Goal: Transaction & Acquisition: Purchase product/service

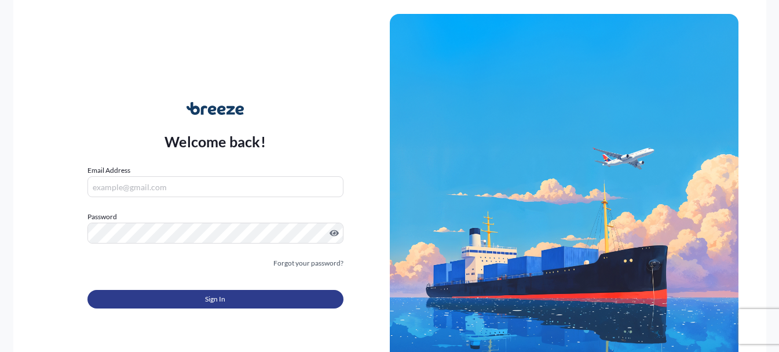
type input "[EMAIL_ADDRESS][DOMAIN_NAME]"
click at [242, 301] on button "Sign In" at bounding box center [215, 299] width 256 height 19
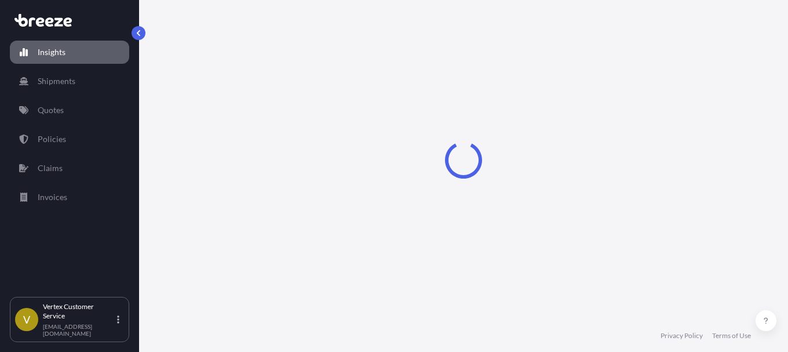
select select "2025"
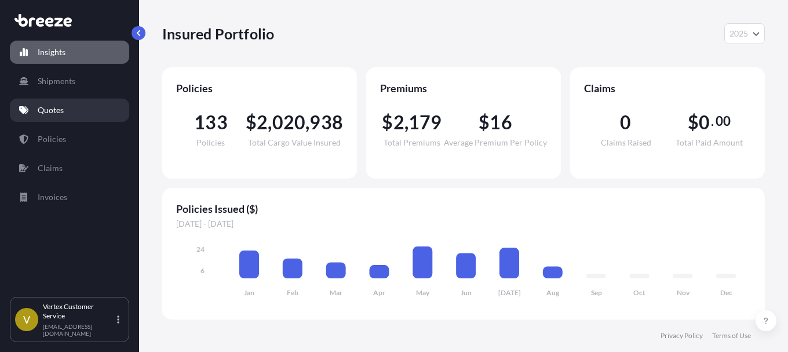
click at [45, 117] on link "Quotes" at bounding box center [69, 109] width 119 height 23
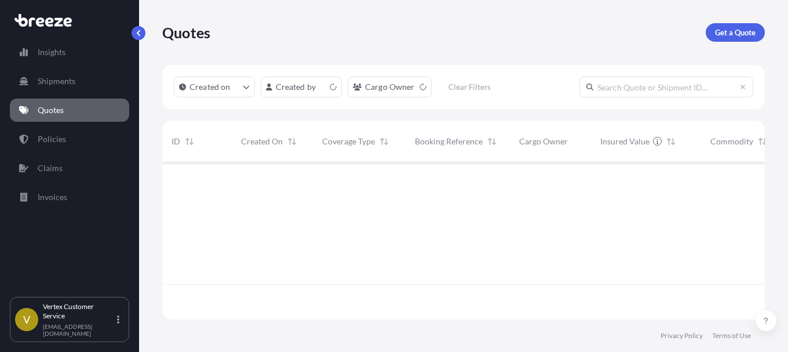
scroll to position [155, 594]
click at [736, 37] on p "Get a Quote" at bounding box center [735, 33] width 41 height 12
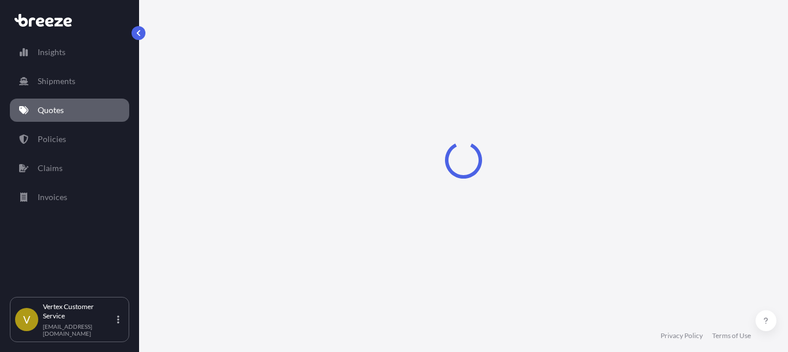
select select "Sea"
select select "1"
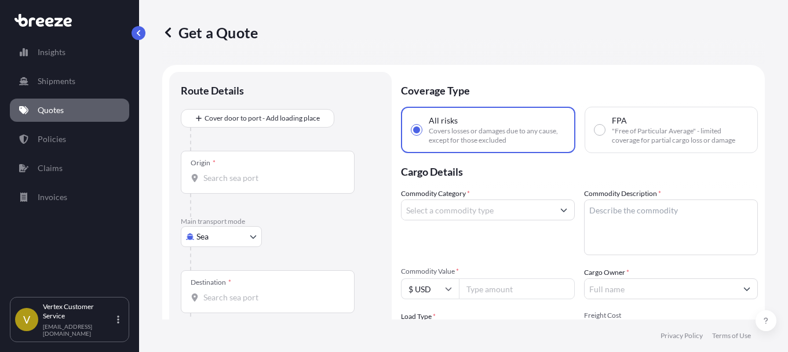
scroll to position [19, 0]
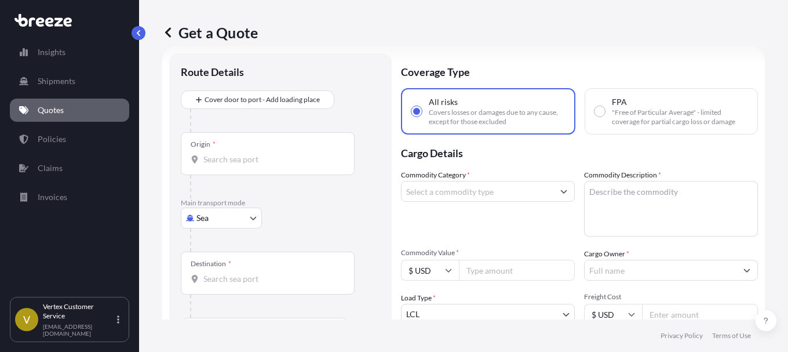
click at [250, 220] on body "Insights Shipments Quotes Policies Claims Invoices V Vertex Customer Service [E…" at bounding box center [394, 176] width 788 height 352
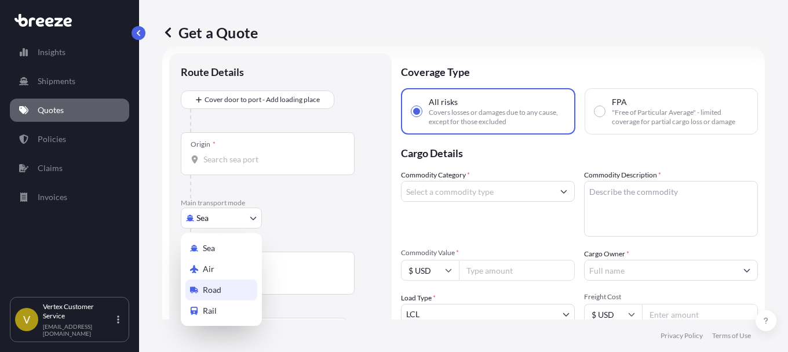
click at [209, 289] on span "Road" at bounding box center [212, 290] width 19 height 12
select select "Road"
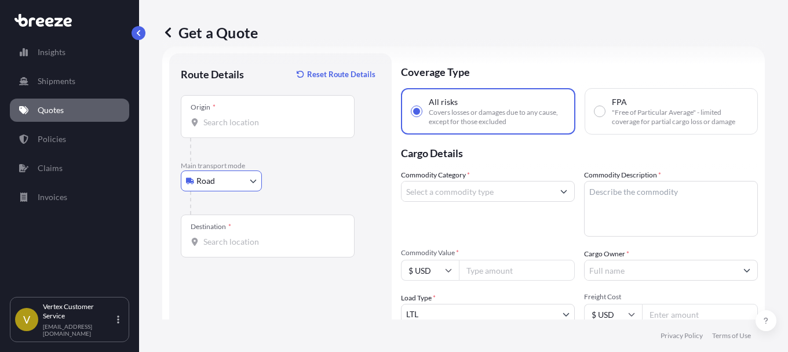
click at [257, 125] on input "Origin *" at bounding box center [271, 122] width 137 height 12
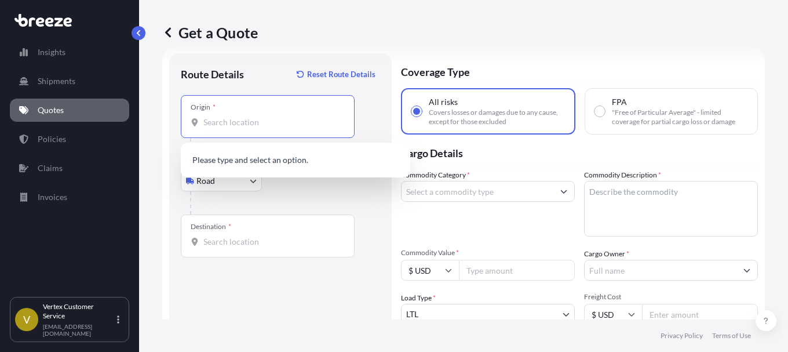
paste input "90670"
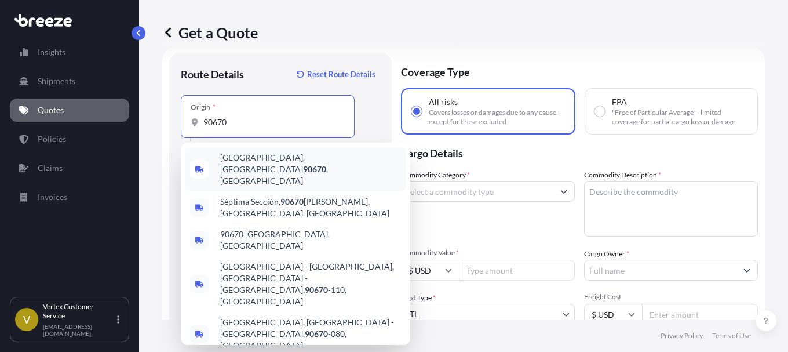
click at [264, 158] on span "[GEOGRAPHIC_DATA] , [GEOGRAPHIC_DATA]" at bounding box center [310, 169] width 181 height 35
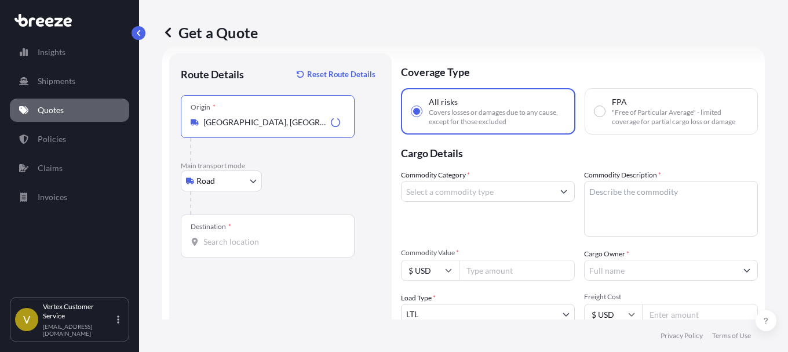
type input "[GEOGRAPHIC_DATA], [GEOGRAPHIC_DATA]"
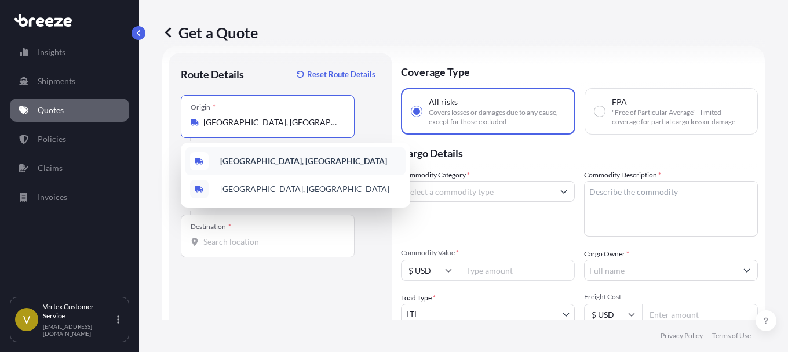
click at [277, 156] on b "[GEOGRAPHIC_DATA], [GEOGRAPHIC_DATA]" at bounding box center [303, 161] width 167 height 10
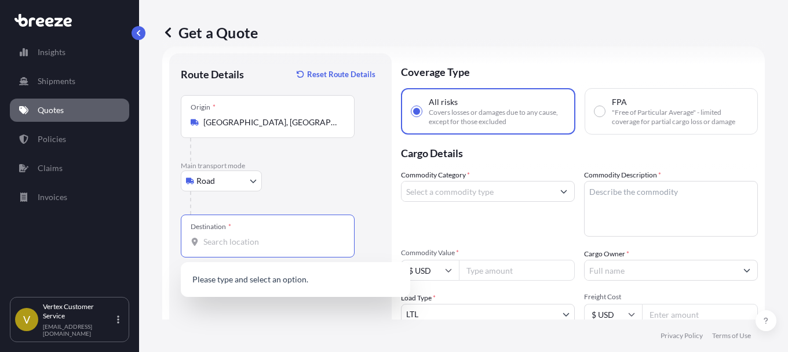
click at [261, 243] on input "Destination *" at bounding box center [271, 242] width 137 height 12
paste input "93065"
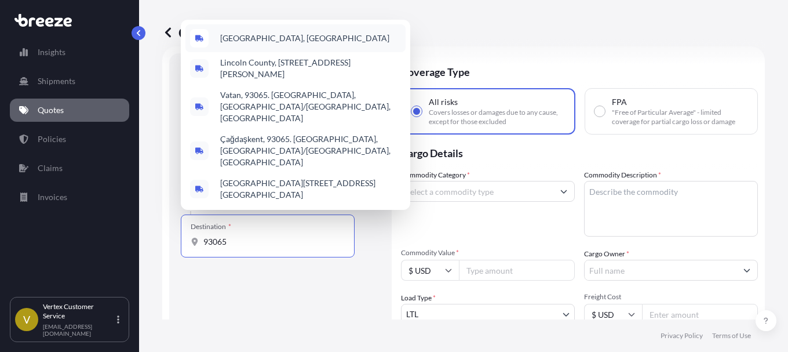
click at [271, 44] on span "[GEOGRAPHIC_DATA], [GEOGRAPHIC_DATA]" at bounding box center [304, 38] width 169 height 12
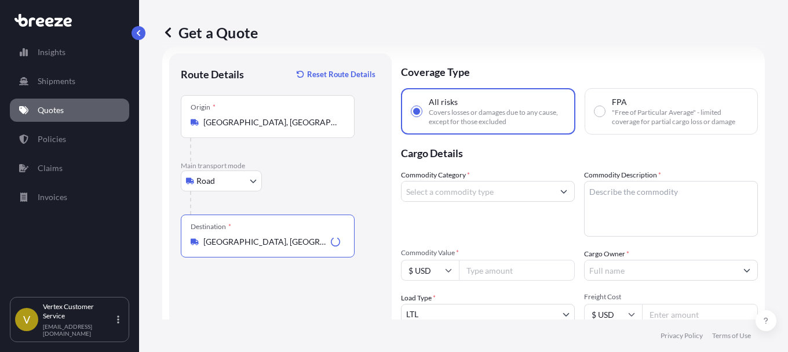
type input "[GEOGRAPHIC_DATA], [GEOGRAPHIC_DATA]"
click at [295, 318] on div "Route Details Reset Route Details Place of loading Road Road Rail Origin * [GEO…" at bounding box center [280, 261] width 199 height 392
click at [560, 190] on button "Show suggestions" at bounding box center [563, 191] width 21 height 21
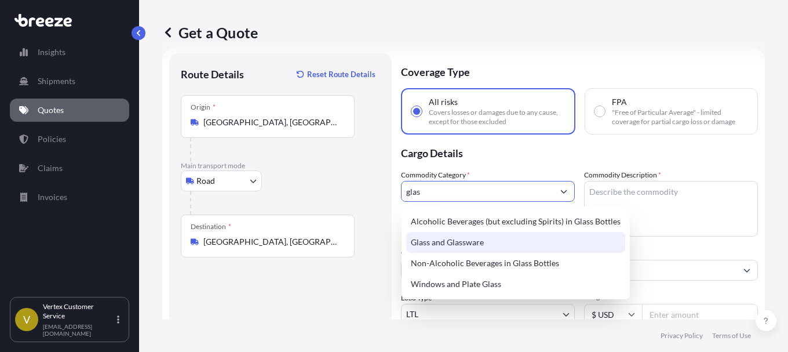
click at [457, 246] on div "Glass and Glassware" at bounding box center [515, 242] width 219 height 21
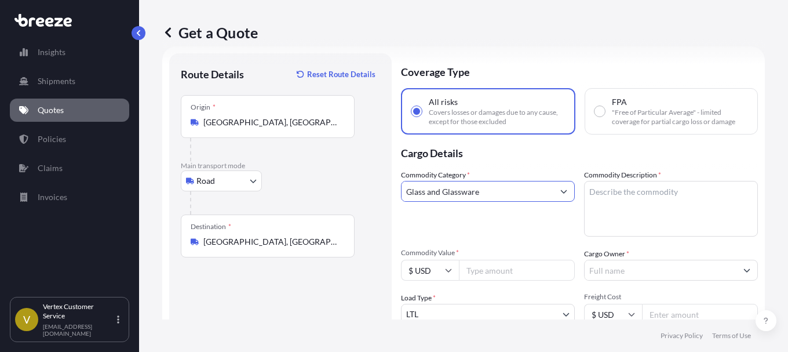
type input "Glass and Glassware"
click at [609, 193] on textarea "Commodity Description *" at bounding box center [671, 209] width 174 height 56
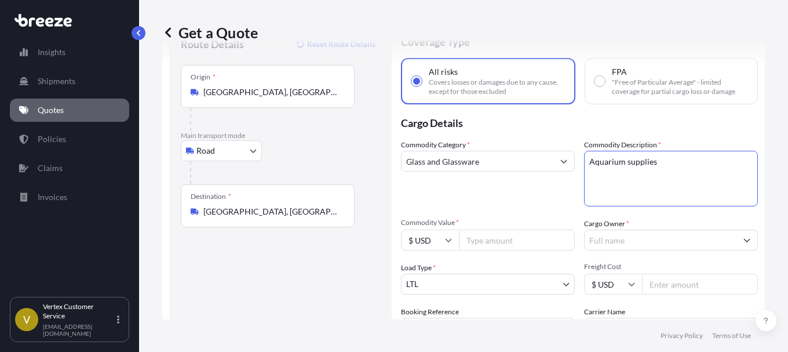
scroll to position [53, 0]
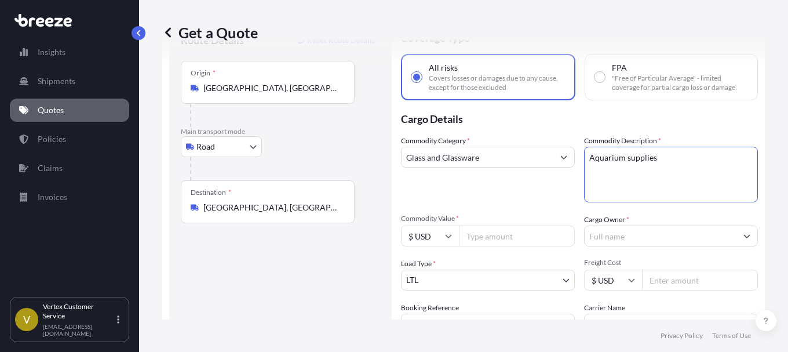
type textarea "Aquarium supplies"
click at [736, 233] on button "Show suggestions" at bounding box center [746, 235] width 21 height 21
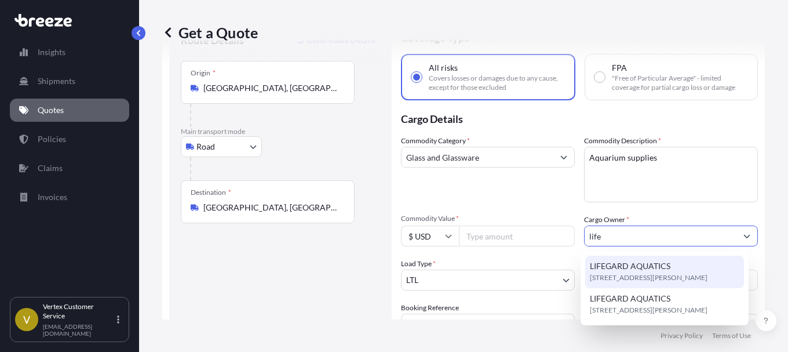
click at [638, 271] on span "LIFEGARD AQUATICS" at bounding box center [630, 266] width 81 height 12
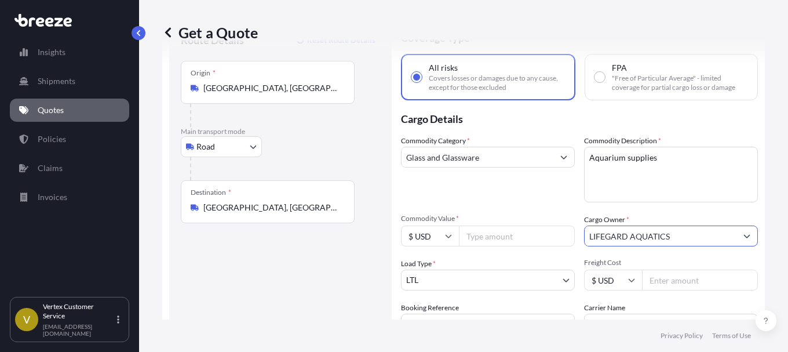
type input "LIFEGARD AQUATICS"
click at [538, 239] on input "Commodity Value *" at bounding box center [517, 235] width 116 height 21
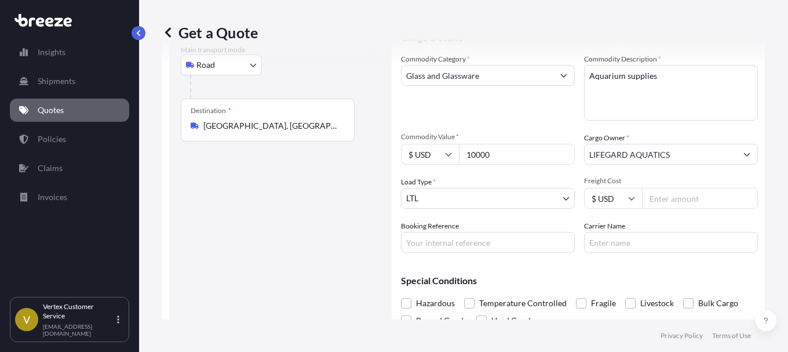
scroll to position [174, 0]
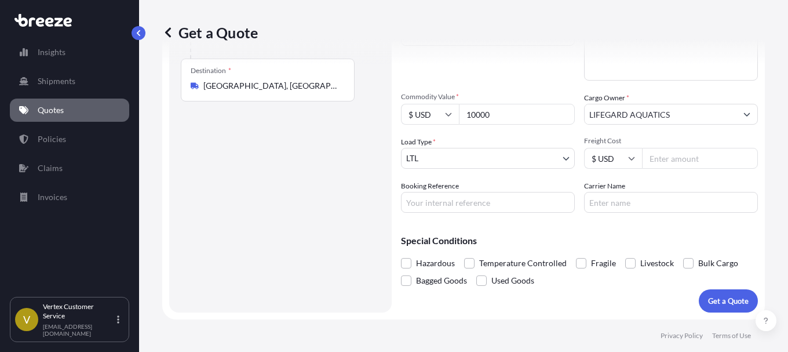
type input "10000"
click at [721, 306] on p "Get a Quote" at bounding box center [728, 301] width 41 height 12
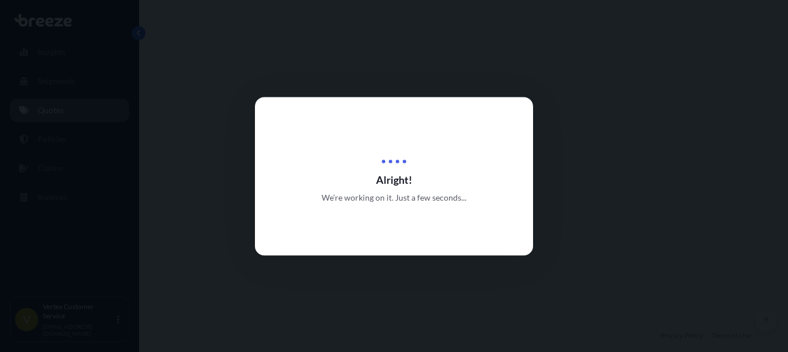
select select "Road"
select select "1"
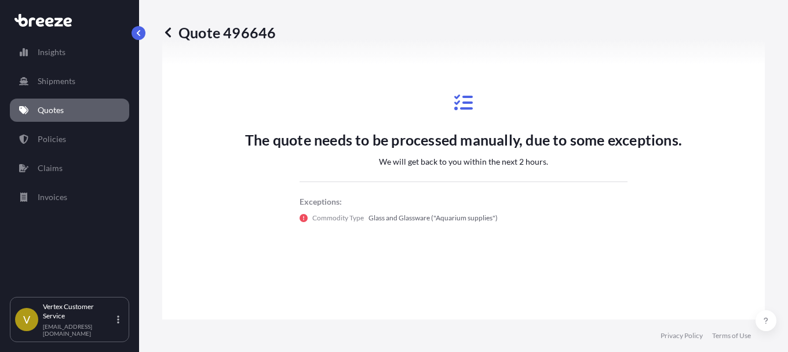
scroll to position [681, 0]
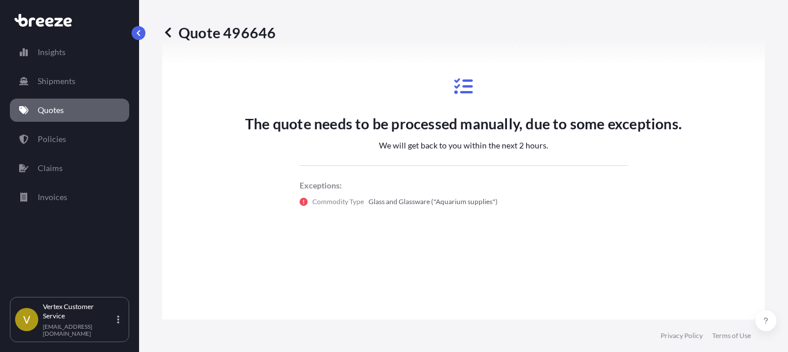
click at [765, 169] on div "Quote 496646 Route Details Place of loading Road Road Rail Origin * [GEOGRAPHIC…" at bounding box center [463, 159] width 649 height 319
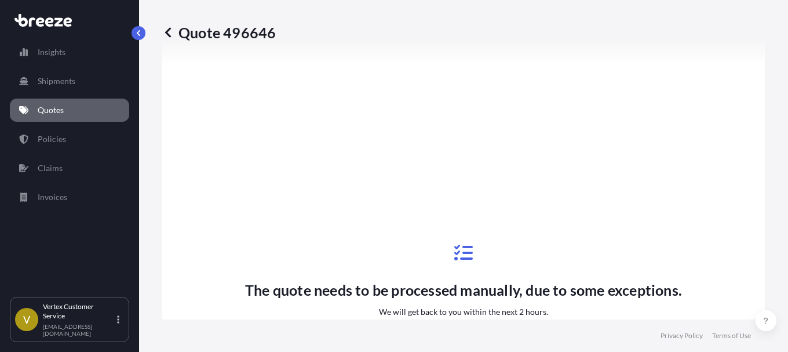
scroll to position [496, 0]
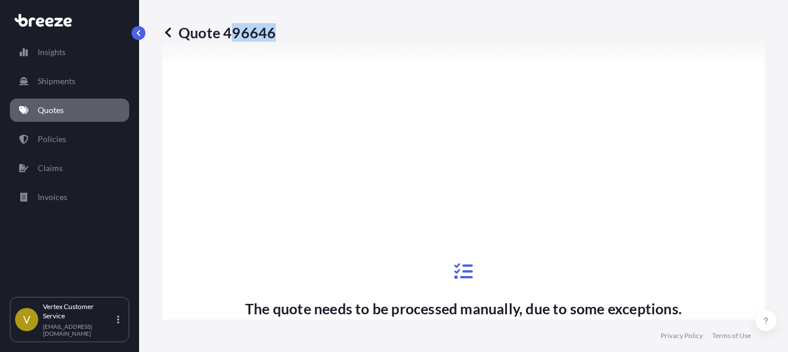
drag, startPoint x: 228, startPoint y: 31, endPoint x: 252, endPoint y: 36, distance: 25.0
click at [271, 32] on p "Quote 496646" at bounding box center [219, 32] width 114 height 19
drag, startPoint x: 236, startPoint y: 61, endPoint x: 233, endPoint y: 45, distance: 16.4
click at [238, 61] on div "Quote 496646" at bounding box center [463, 32] width 603 height 65
drag, startPoint x: 226, startPoint y: 36, endPoint x: 277, endPoint y: 35, distance: 51.6
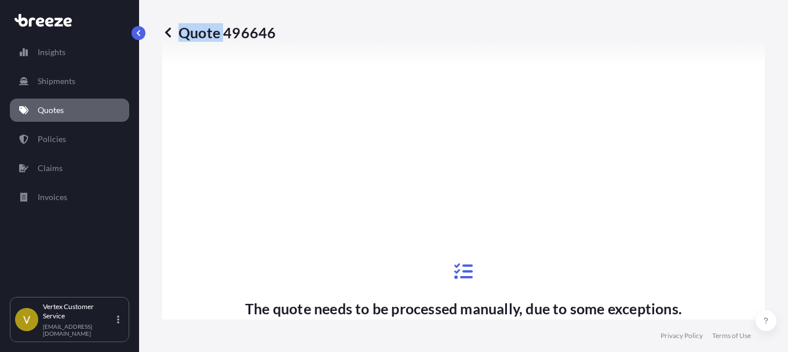
click at [277, 35] on div "Quote 496646" at bounding box center [463, 32] width 603 height 19
click at [304, 35] on div "Quote 496646" at bounding box center [463, 32] width 603 height 19
drag, startPoint x: 284, startPoint y: 35, endPoint x: 238, endPoint y: 35, distance: 46.9
click at [238, 35] on div "Quote 496646" at bounding box center [463, 32] width 603 height 19
click at [259, 57] on div "Quote 496646" at bounding box center [463, 32] width 603 height 65
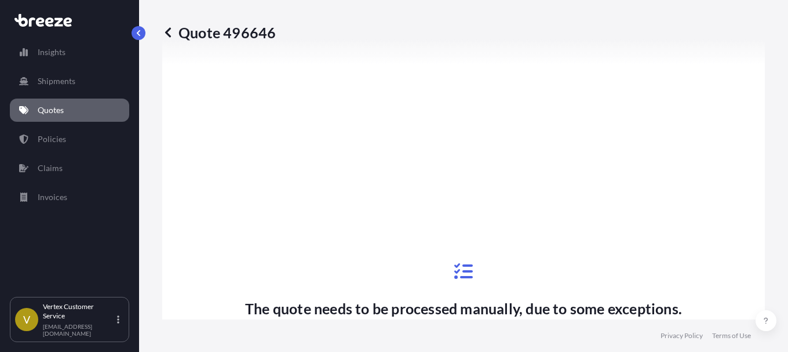
drag, startPoint x: 181, startPoint y: 32, endPoint x: 277, endPoint y: 32, distance: 95.6
click at [278, 32] on div "Quote 496646" at bounding box center [463, 32] width 603 height 19
click at [238, 31] on p "Quote 496646" at bounding box center [219, 32] width 114 height 19
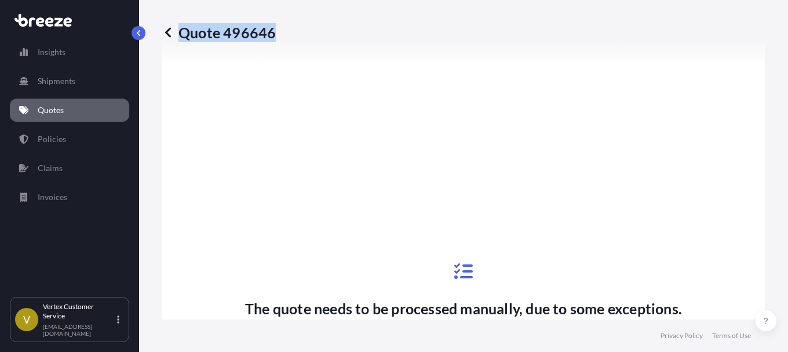
copy p "Quote 496646"
click at [684, 202] on div "The quote needs to be processed manually, due to some exceptions. We will get b…" at bounding box center [463, 326] width 570 height 603
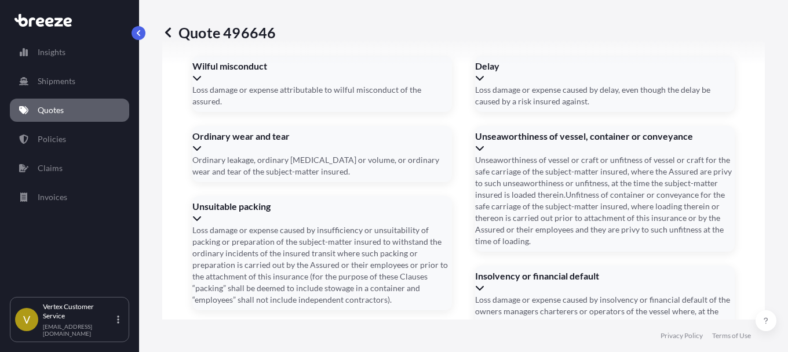
scroll to position [1732, 0]
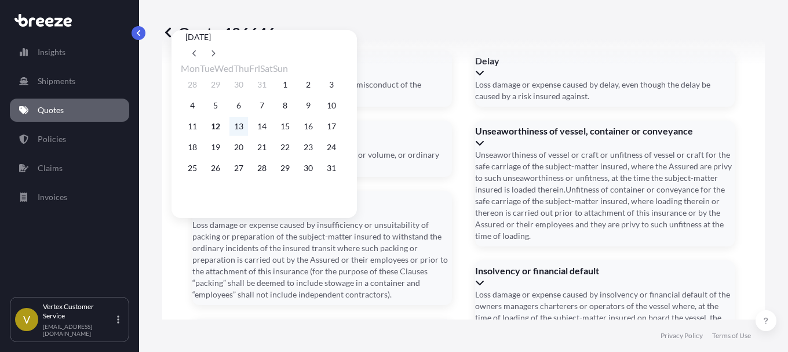
click at [245, 130] on button "13" at bounding box center [238, 126] width 19 height 19
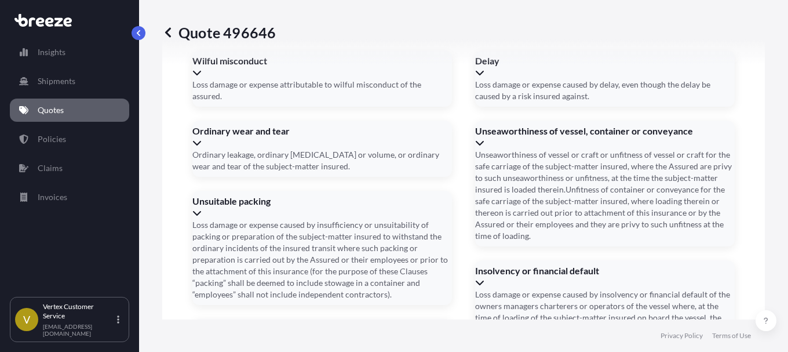
type input "[DATE]"
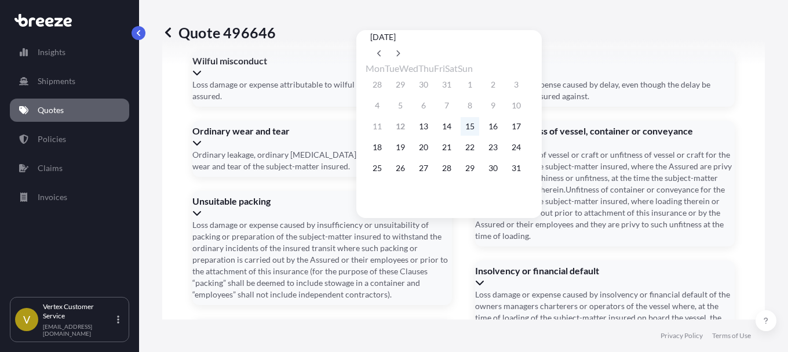
click at [479, 128] on button "15" at bounding box center [470, 126] width 19 height 19
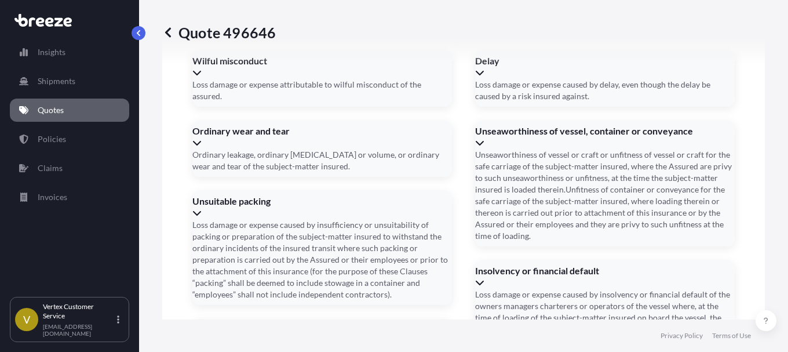
type input "[DATE]"
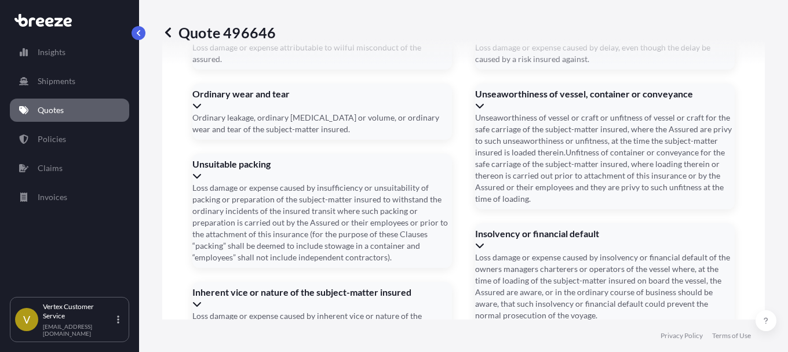
scroll to position [1809, 0]
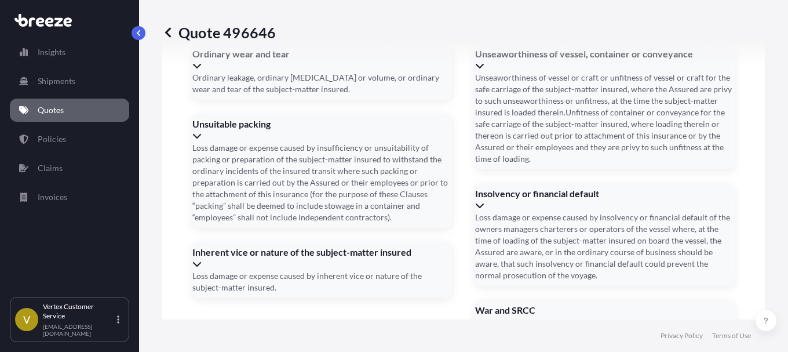
paste input "124330726"
type input "124330726"
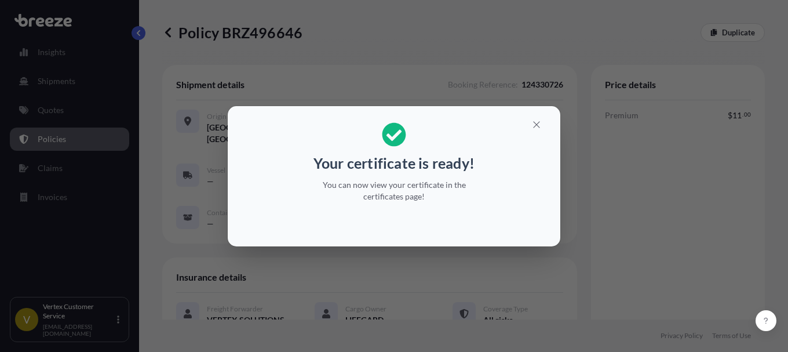
click at [636, 200] on div "Your certificate is ready! You can now view your certificate in the certificate…" at bounding box center [394, 176] width 788 height 352
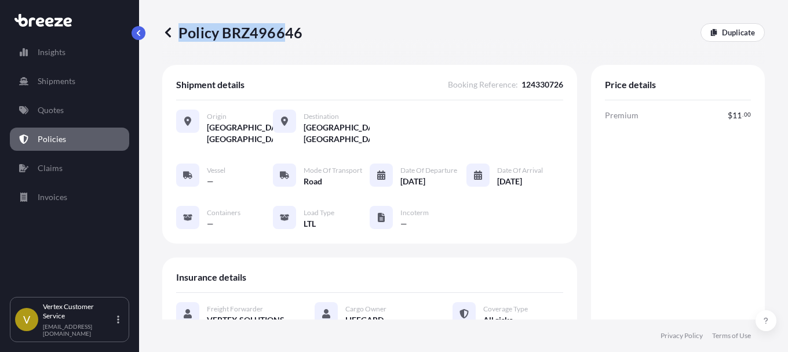
drag, startPoint x: 304, startPoint y: 33, endPoint x: 286, endPoint y: 36, distance: 18.9
click at [286, 36] on div "Policy BRZ496646 Duplicate" at bounding box center [463, 32] width 603 height 19
click at [254, 54] on div "Policy BRZ496646 Duplicate" at bounding box center [463, 32] width 603 height 65
click at [224, 36] on p "Policy BRZ496646" at bounding box center [232, 32] width 140 height 19
click at [249, 33] on p "Policy BRZ496646" at bounding box center [232, 32] width 140 height 19
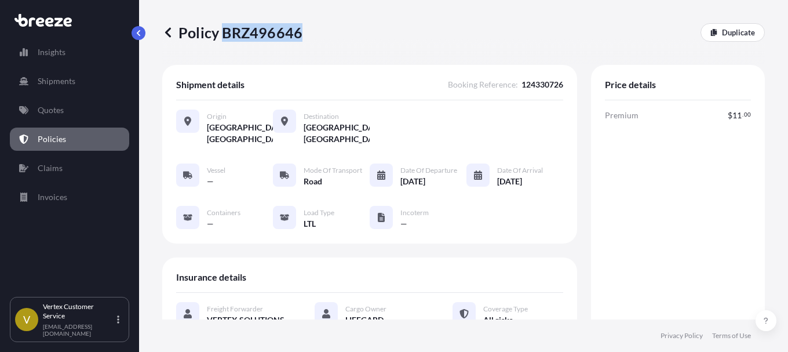
click at [249, 33] on p "Policy BRZ496646" at bounding box center [232, 32] width 140 height 19
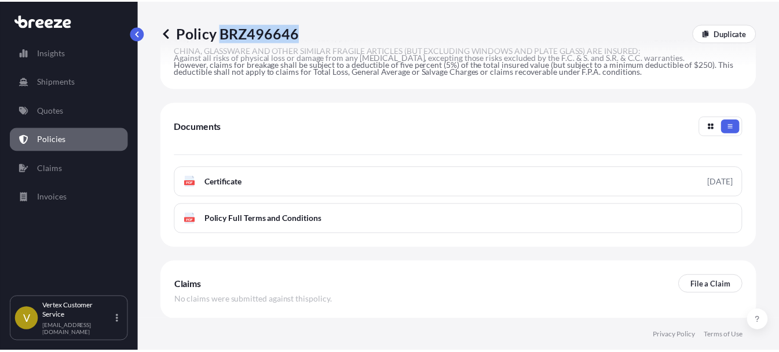
scroll to position [480, 0]
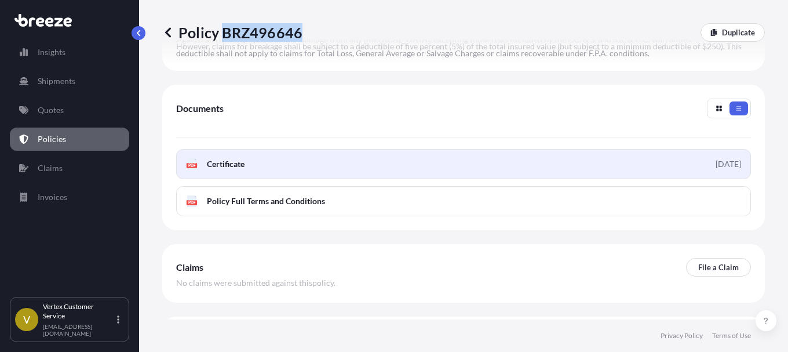
click at [226, 163] on span "Certificate" at bounding box center [226, 164] width 38 height 12
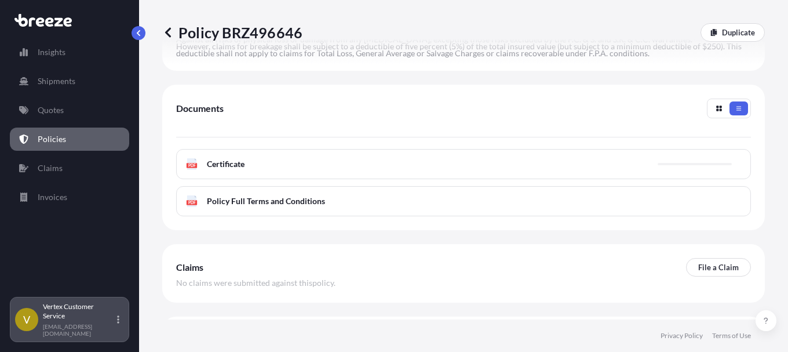
click at [85, 320] on p "Vertex Customer Service" at bounding box center [79, 311] width 72 height 19
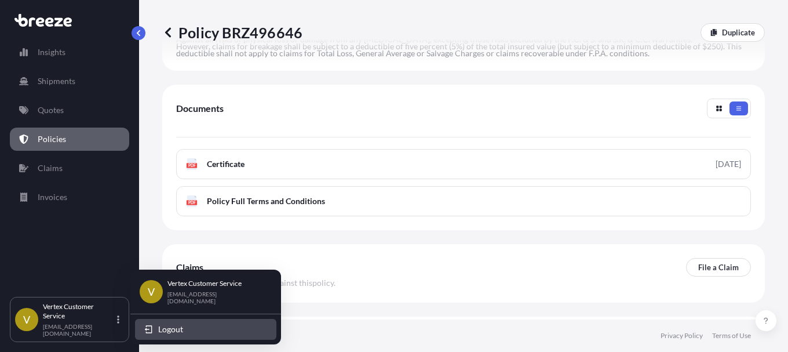
click at [163, 326] on span "Logout" at bounding box center [170, 329] width 25 height 12
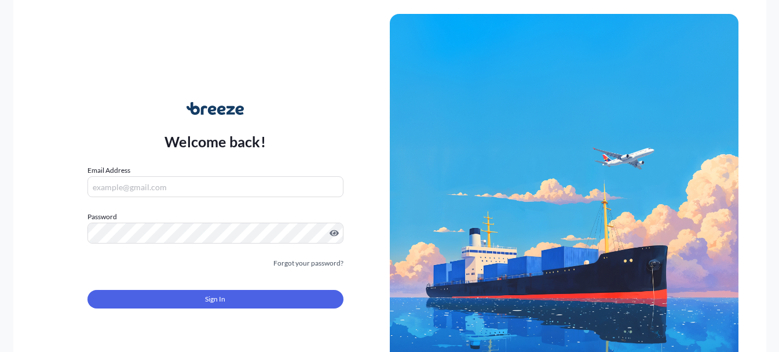
type input "[EMAIL_ADDRESS][DOMAIN_NAME]"
